Goal: Understand process/instructions: Learn how to perform a task or action

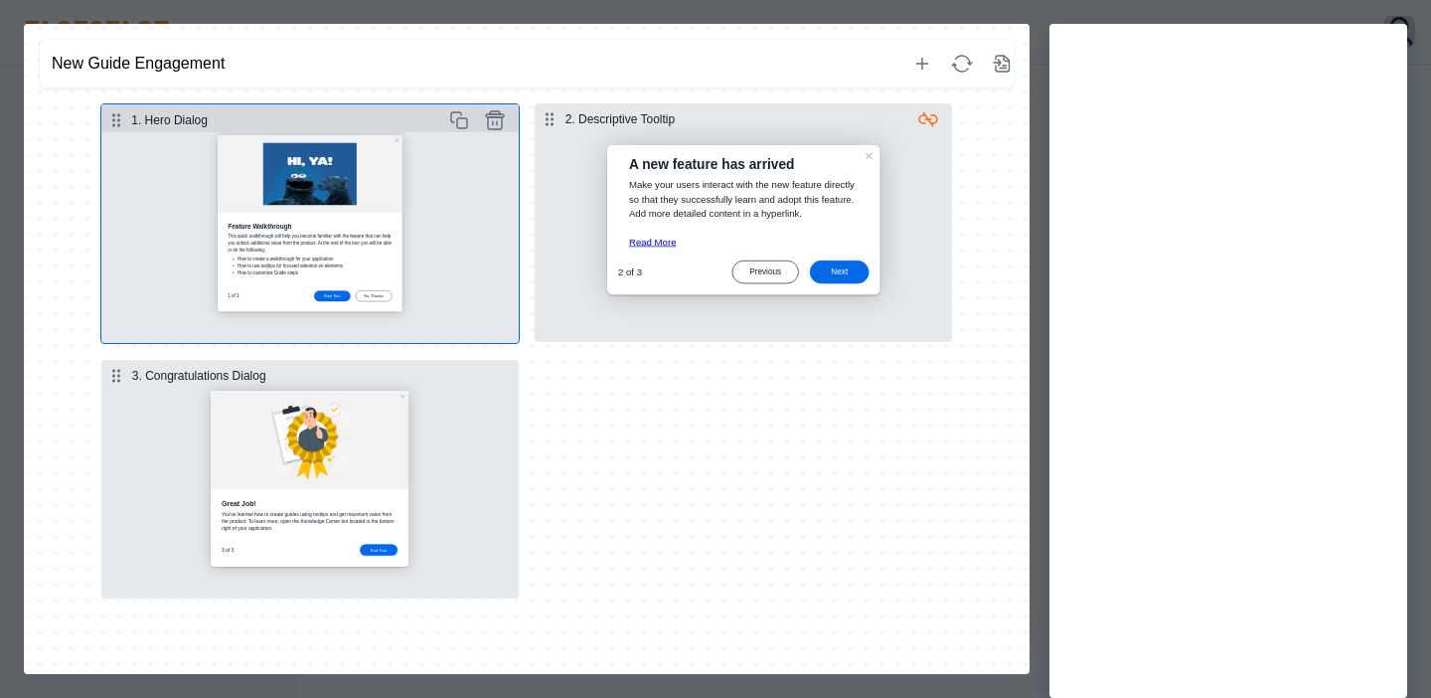
click at [399, 238] on button "Select step" at bounding box center [309, 237] width 417 height 211
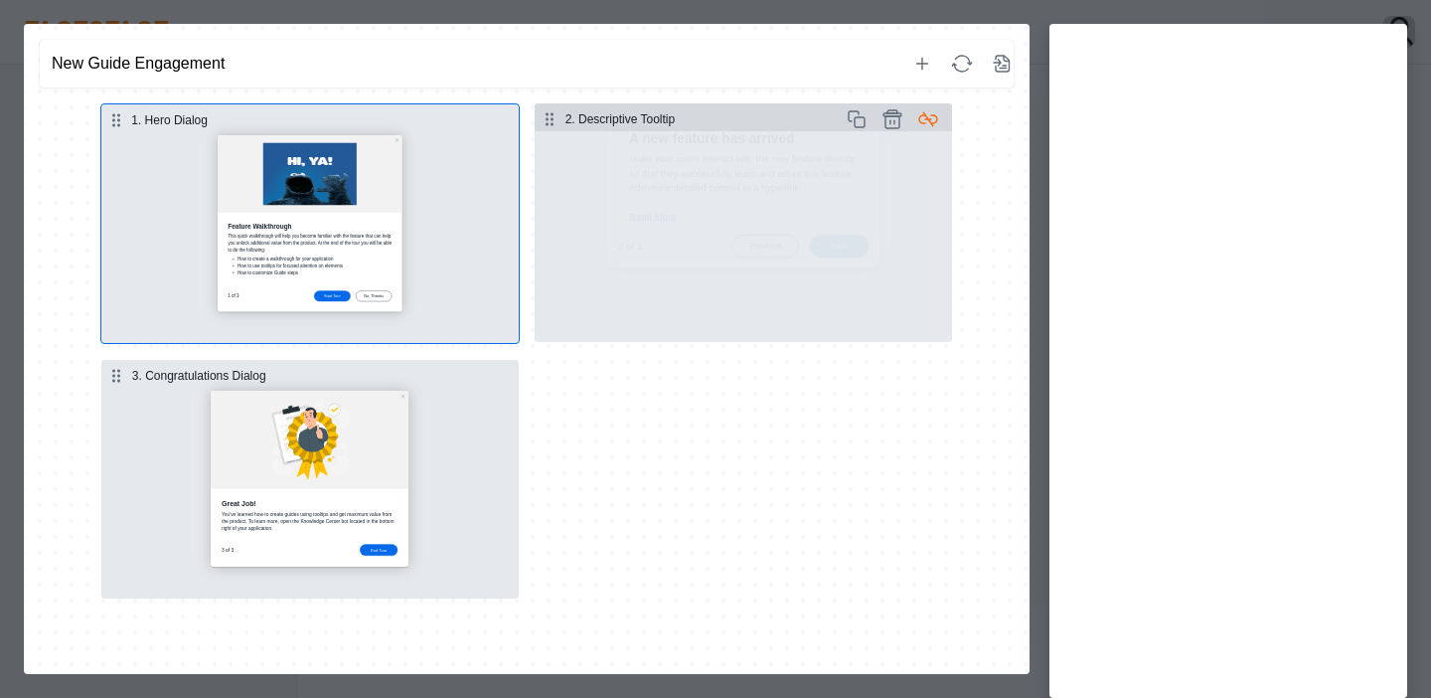
click at [925, 120] on icon "button" at bounding box center [928, 119] width 24 height 24
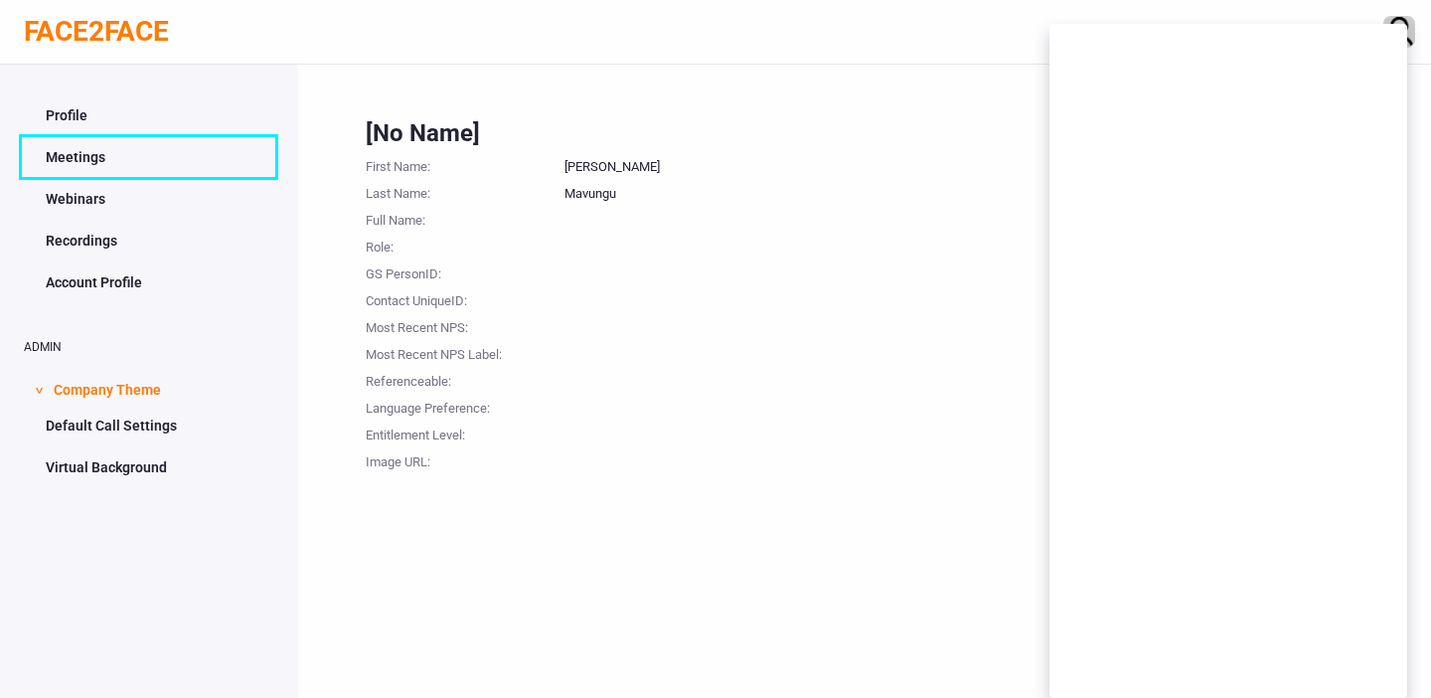
click at [78, 160] on link "Meetings" at bounding box center [149, 157] width 250 height 38
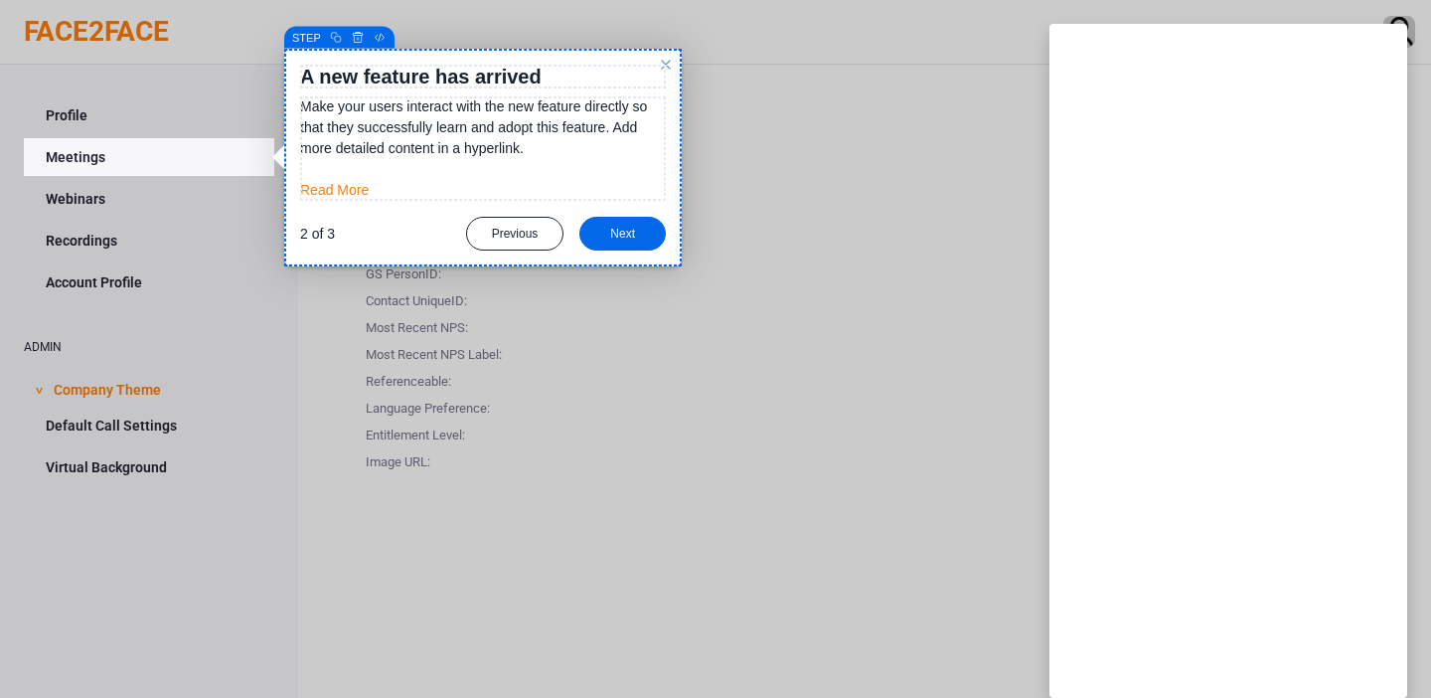
click at [665, 227] on div "Previous Next No, Thanks" at bounding box center [566, 234] width 200 height 34
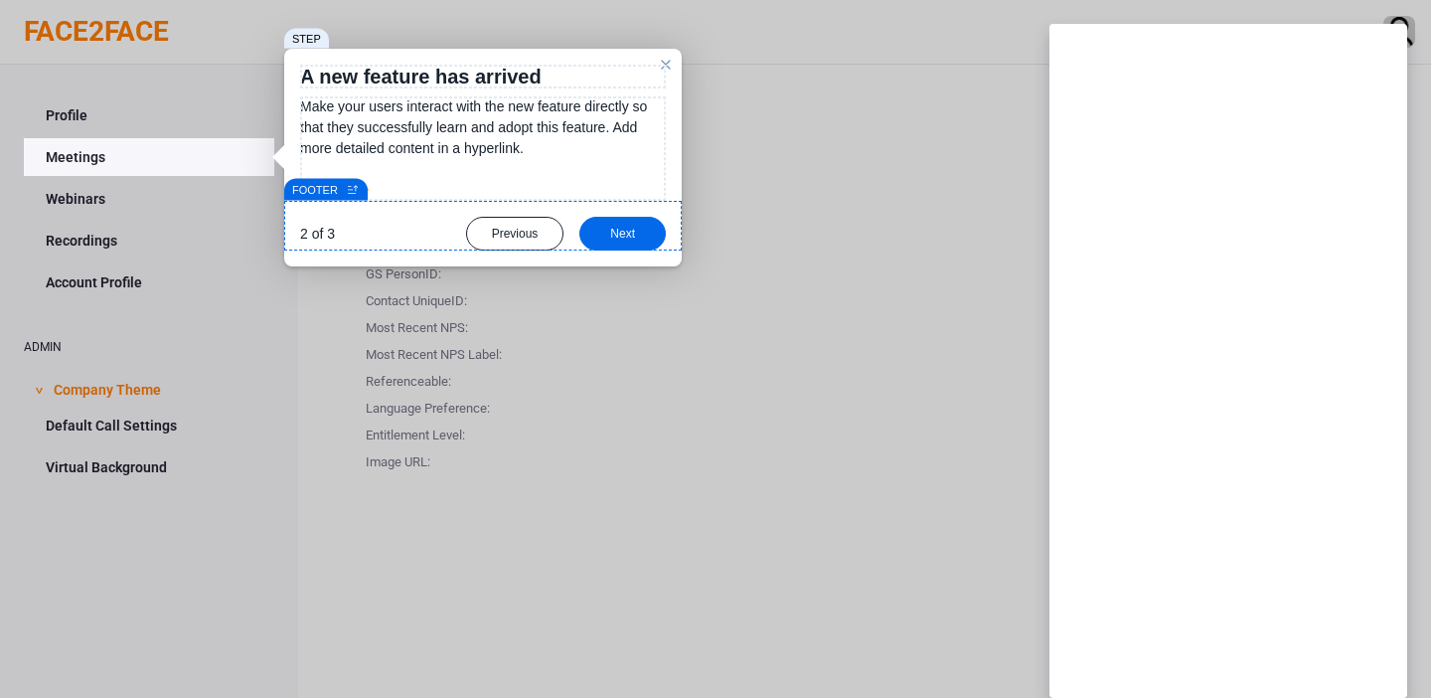
click at [76, 155] on link "Meetings" at bounding box center [149, 157] width 250 height 38
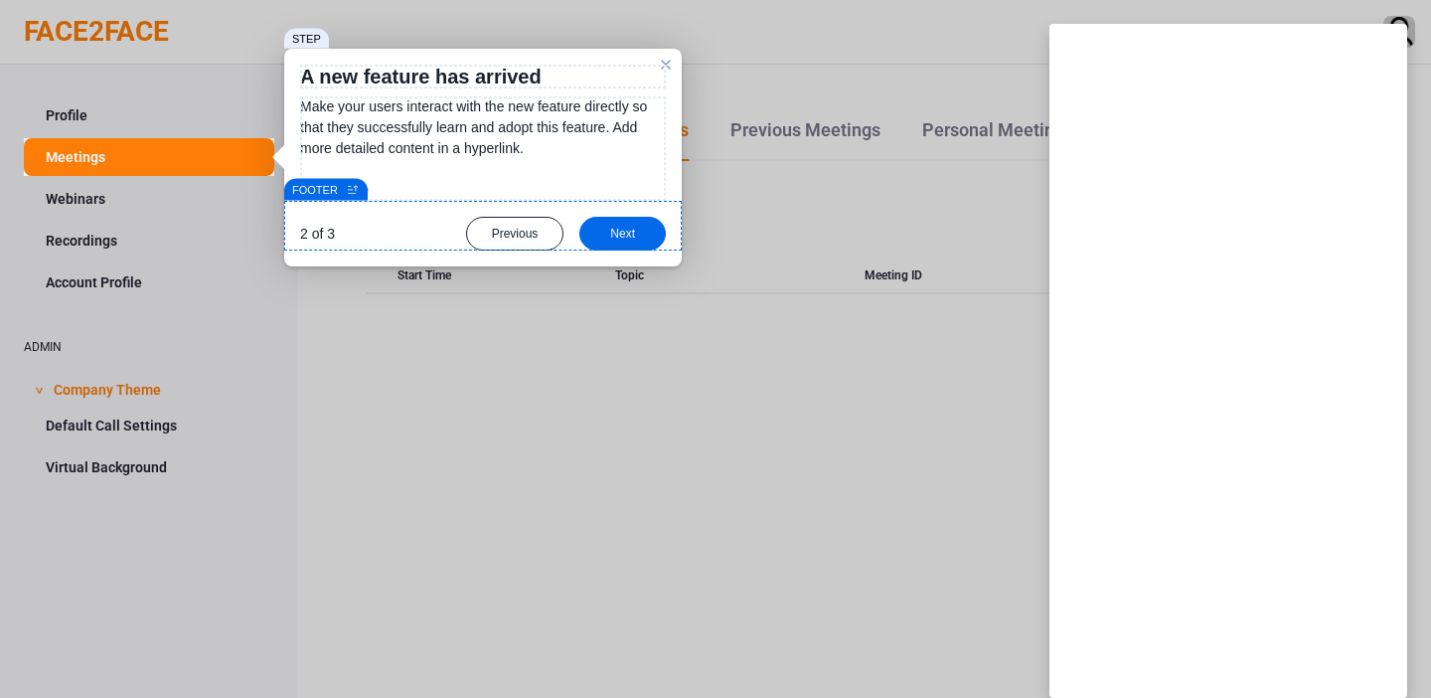
click at [63, 25] on div at bounding box center [149, 69] width 250 height 138
click at [67, 41] on div at bounding box center [149, 69] width 250 height 138
click at [666, 59] on div "close" at bounding box center [666, 65] width 16 height 16
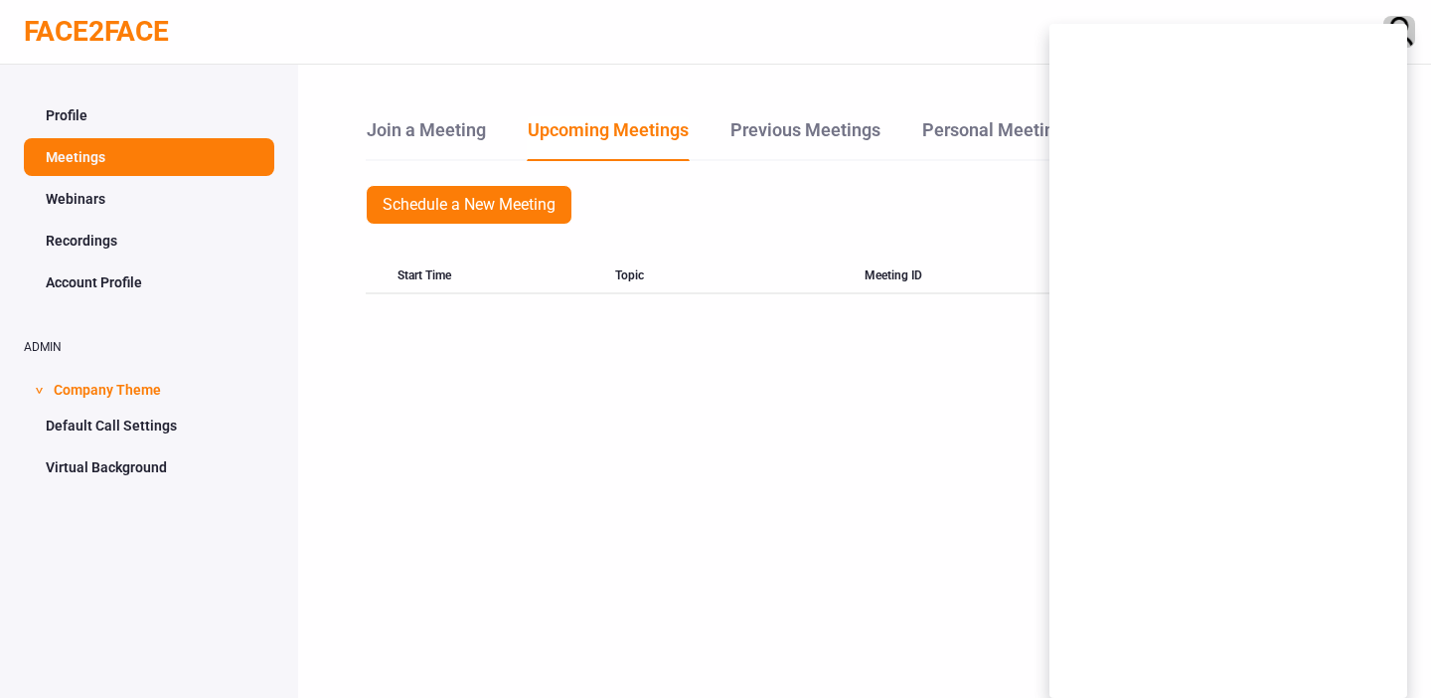
click at [111, 35] on link "FACE2FACE" at bounding box center [96, 31] width 145 height 33
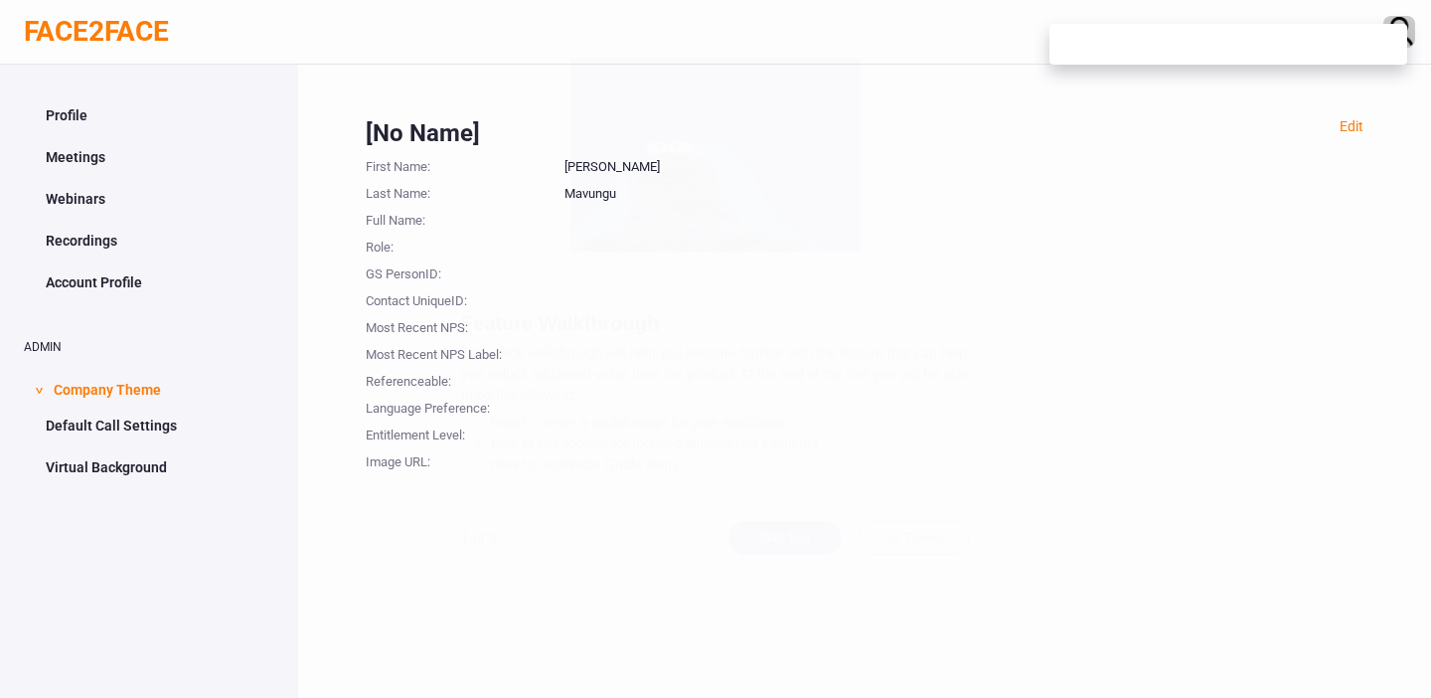
click at [774, 572] on div "Start Tour" at bounding box center [785, 577] width 113 height 34
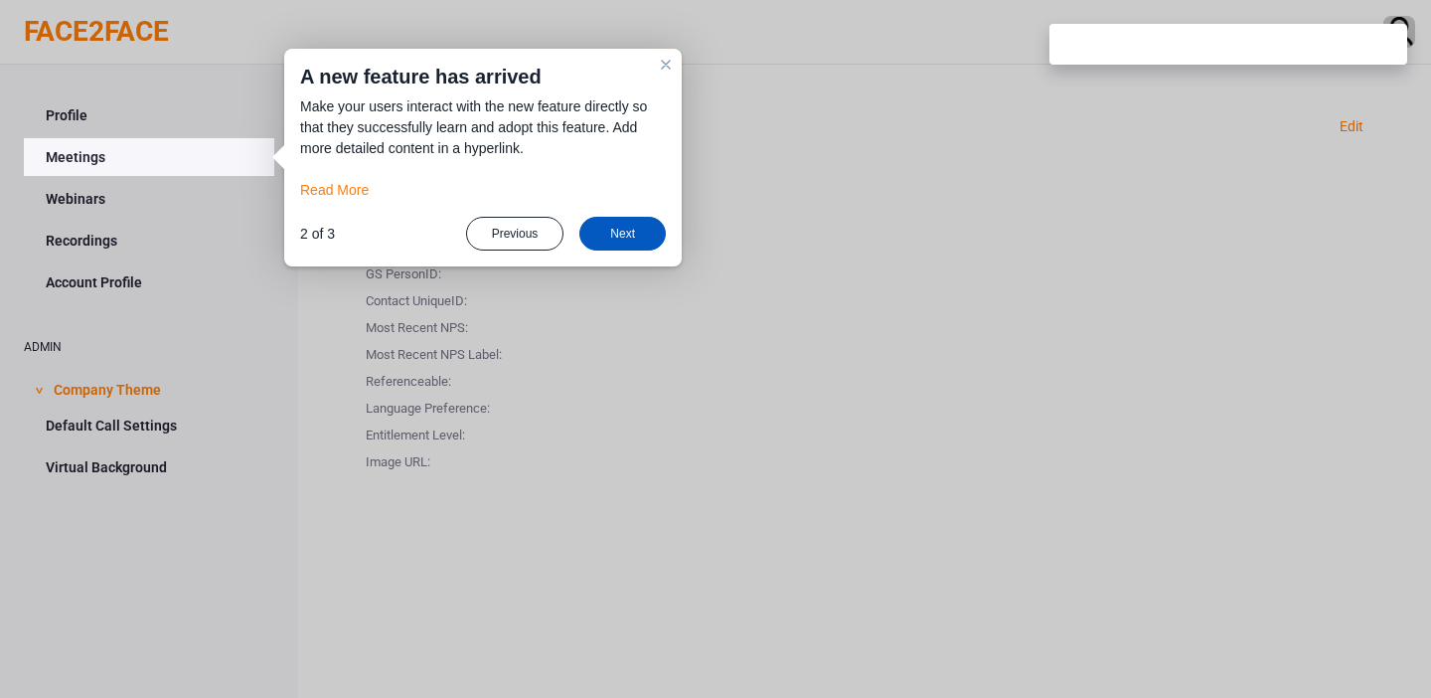
click at [615, 236] on div "Next" at bounding box center [622, 234] width 86 height 34
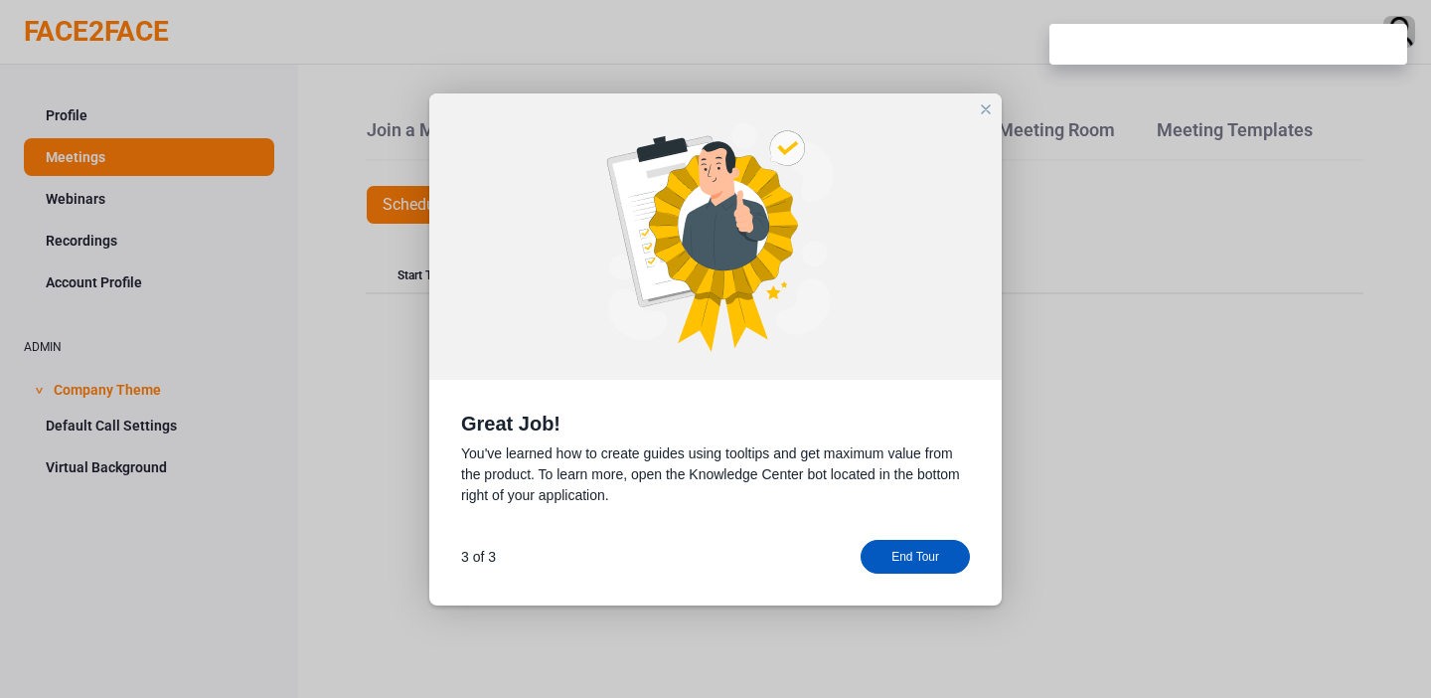
click at [923, 557] on div "End Tour" at bounding box center [915, 557] width 109 height 34
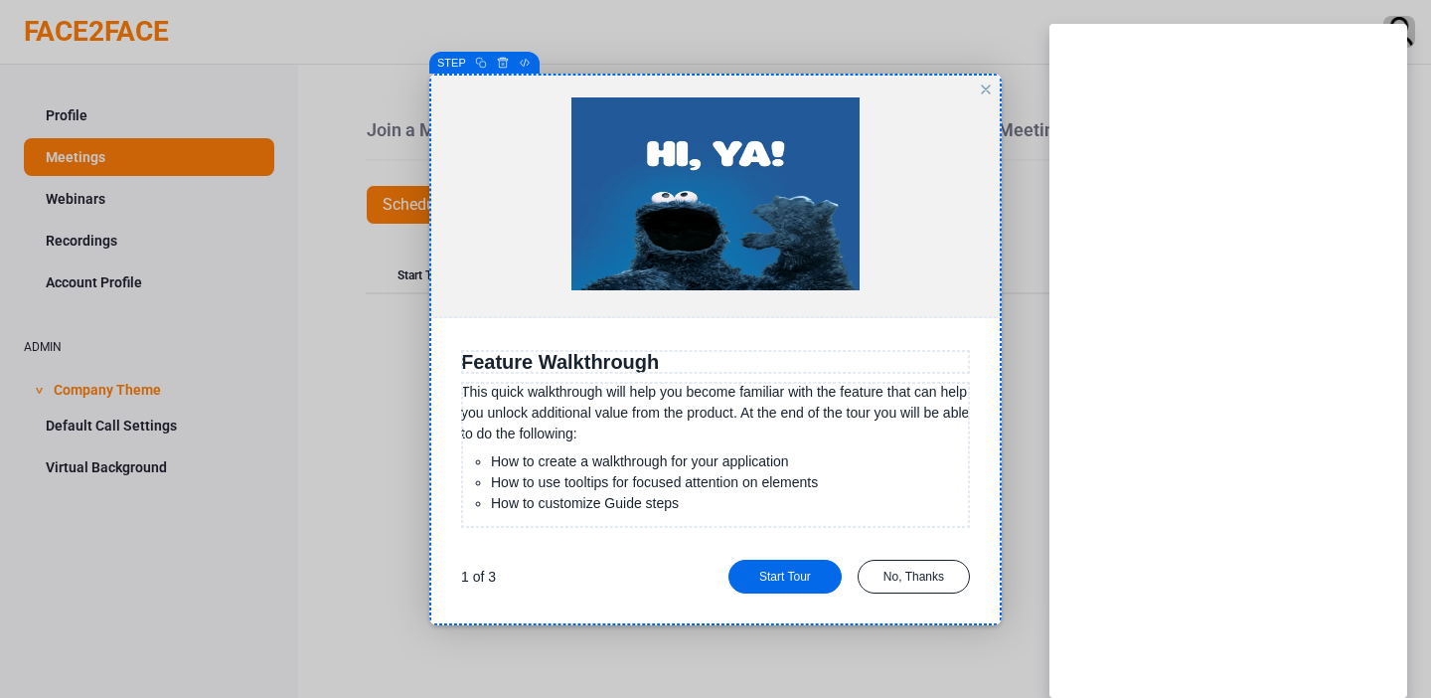
click at [984, 92] on div "close" at bounding box center [986, 90] width 16 height 16
